Goal: Information Seeking & Learning: Understand process/instructions

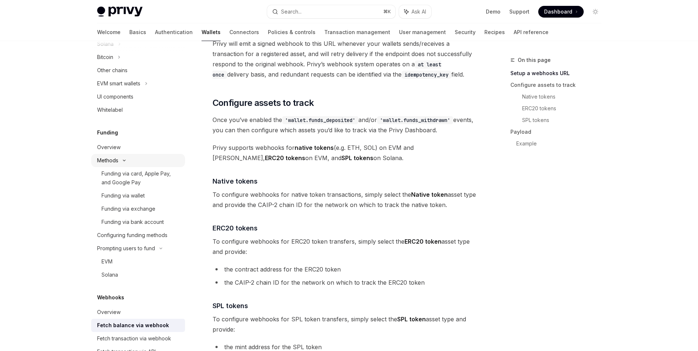
scroll to position [258, 0]
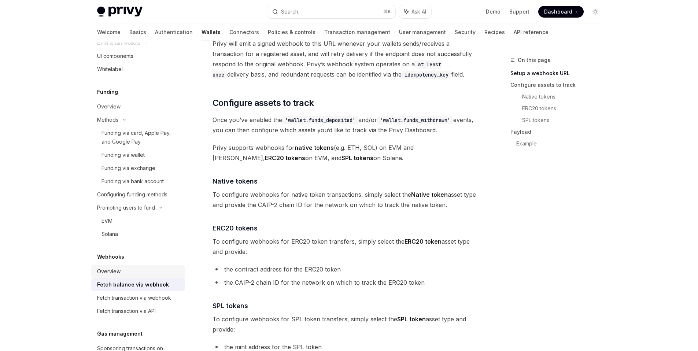
click at [149, 266] on link "Overview" at bounding box center [138, 271] width 94 height 13
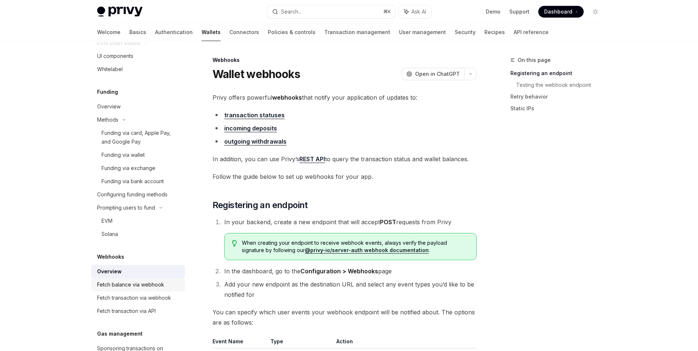
click at [151, 281] on div "Fetch balance via webhook" at bounding box center [130, 284] width 67 height 9
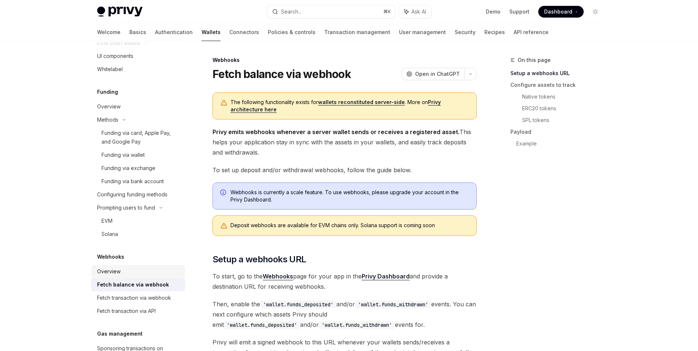
click at [127, 270] on div "Overview" at bounding box center [139, 271] width 84 height 9
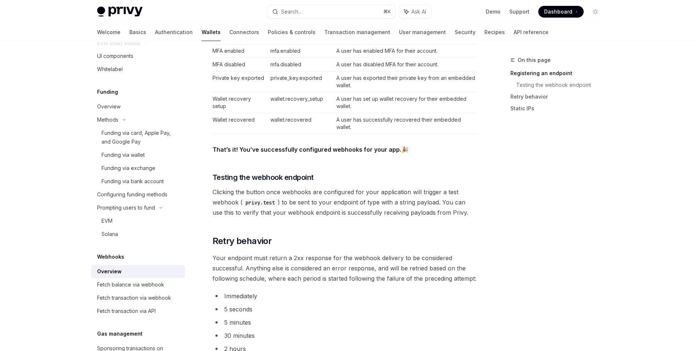
scroll to position [345, 0]
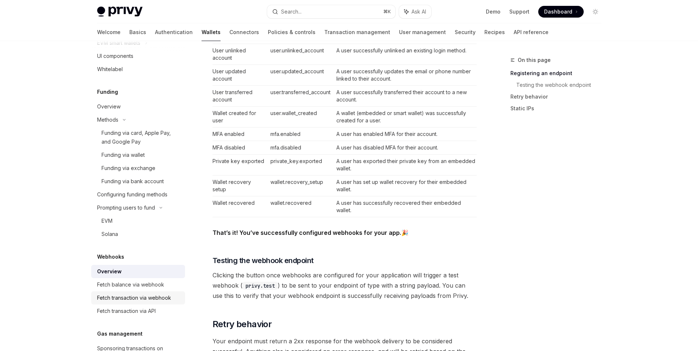
click at [150, 301] on div "Fetch transaction via webhook" at bounding box center [134, 297] width 74 height 9
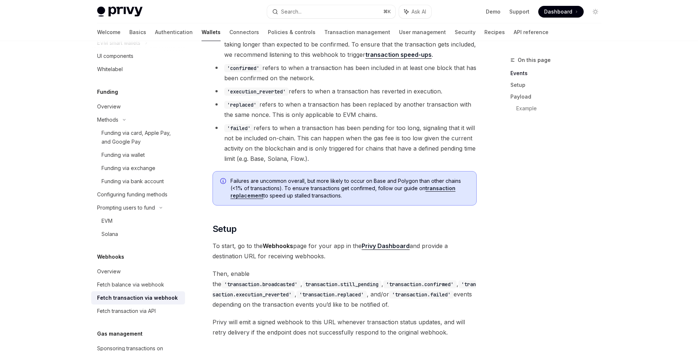
scroll to position [298, 0]
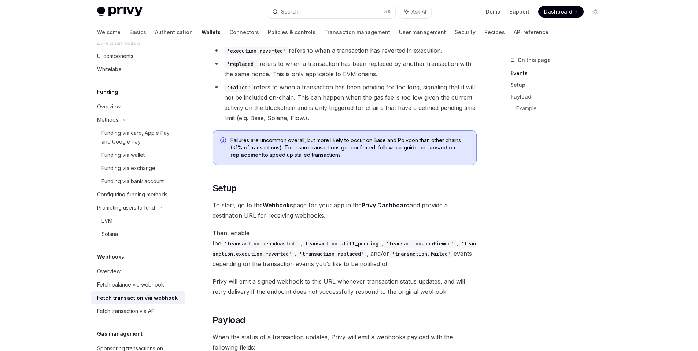
type textarea "*"
